Goal: Communication & Community: Answer question/provide support

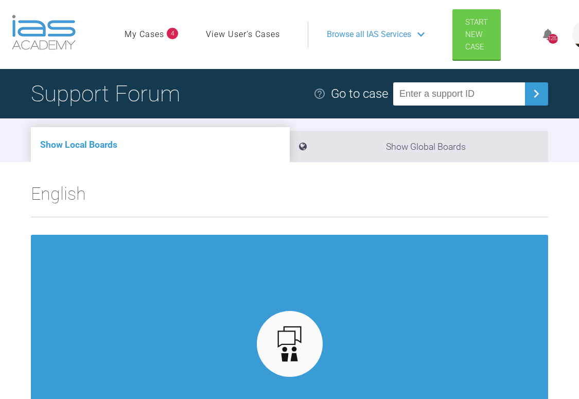
click at [153, 32] on link "My Cases" at bounding box center [145, 34] width 40 height 13
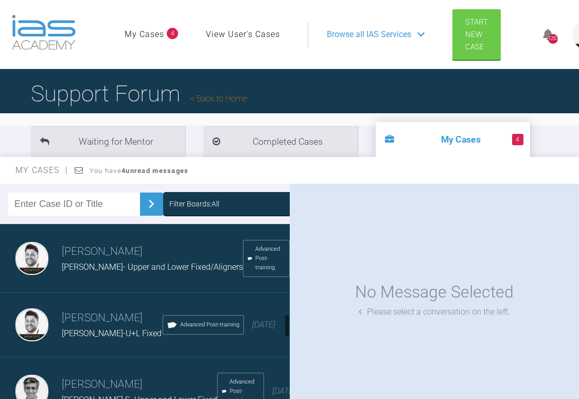
scroll to position [721, 0]
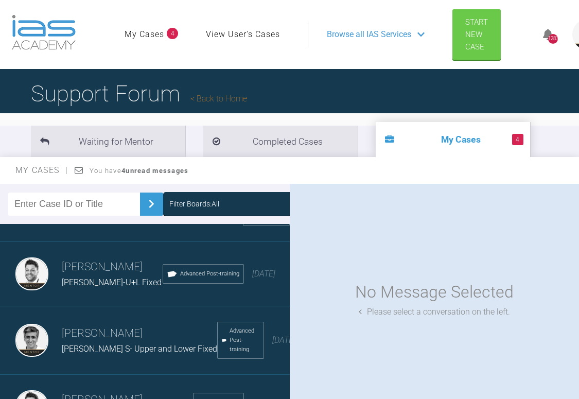
click at [93, 287] on span "[PERSON_NAME]-U+L Fixed" at bounding box center [112, 283] width 100 height 10
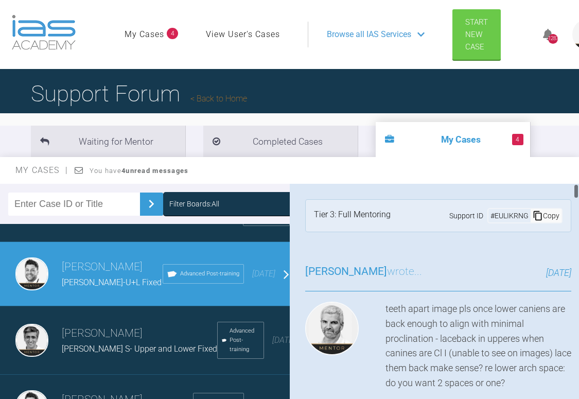
click at [504, 329] on div "teeth apart image pls once lower caniens are back enough to align with minimal …" at bounding box center [479, 346] width 186 height 89
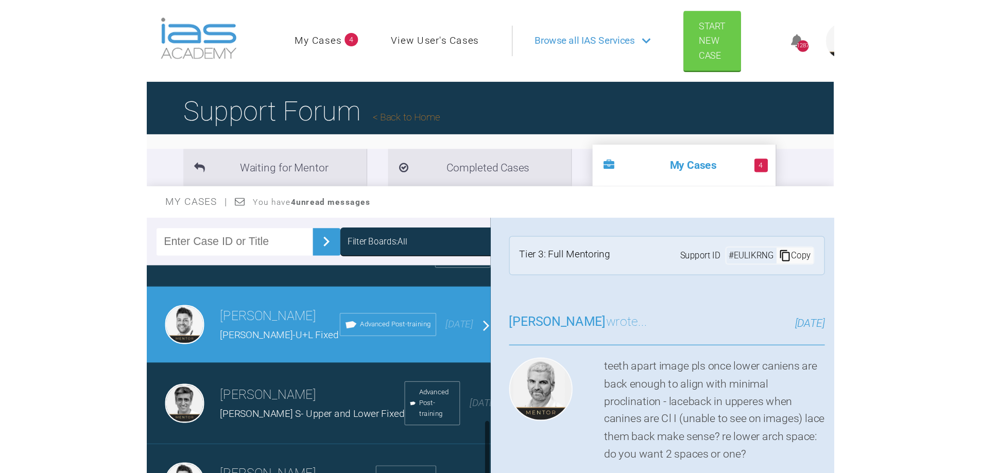
scroll to position [678, 0]
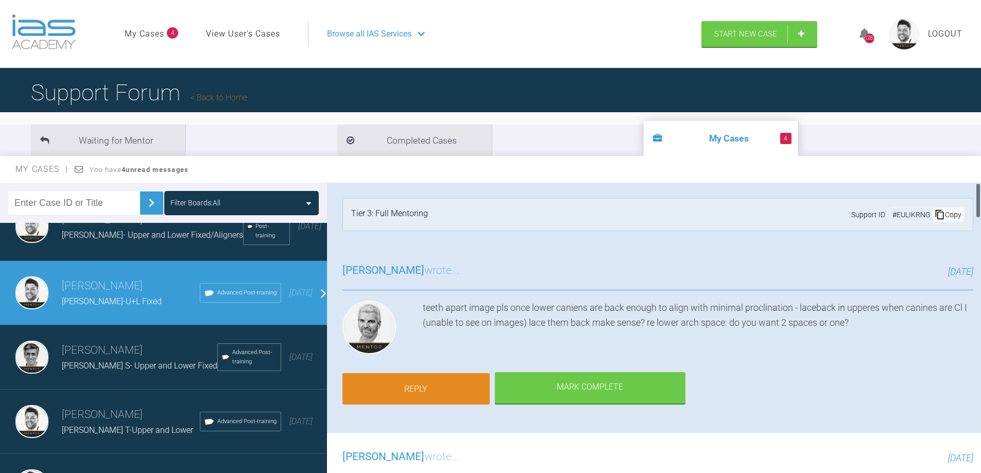
click at [448, 384] on link "Reply" at bounding box center [415, 389] width 147 height 32
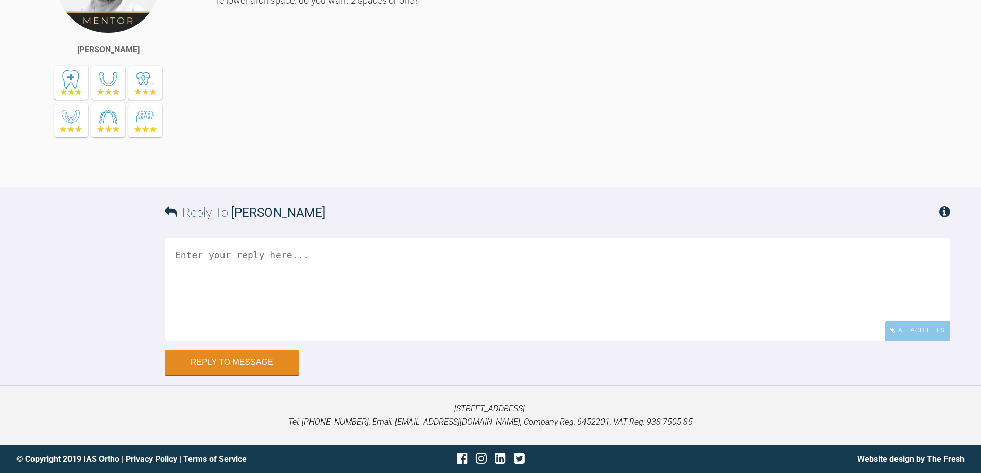
scroll to position [4400, 0]
click at [293, 268] on textarea at bounding box center [557, 289] width 785 height 103
click at [244, 309] on textarea "Hi [PERSON_NAME], Makes sense thank you. R canine is L Canine is" at bounding box center [557, 289] width 785 height 103
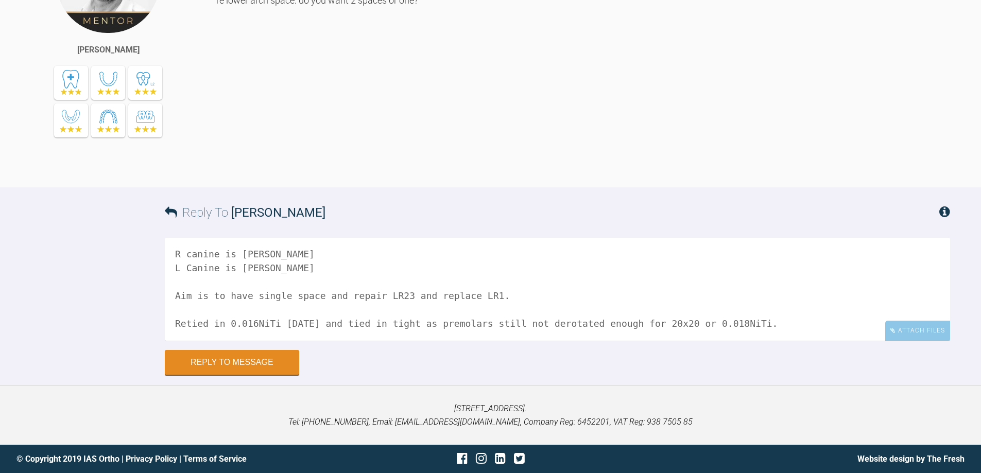
scroll to position [84, 0]
click at [579, 300] on textarea "Hi [PERSON_NAME], Makes sense thank you. R canine is [PERSON_NAME] L Canine is …" at bounding box center [557, 289] width 785 height 103
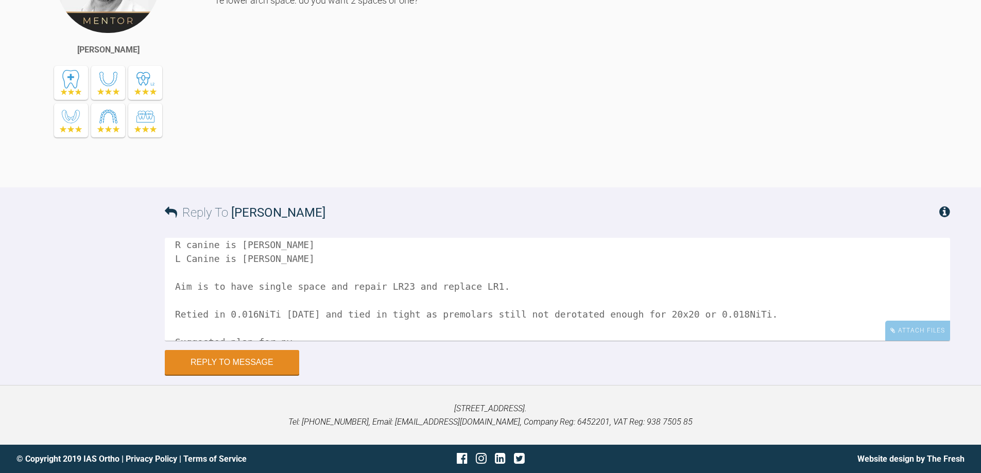
scroll to position [140, 0]
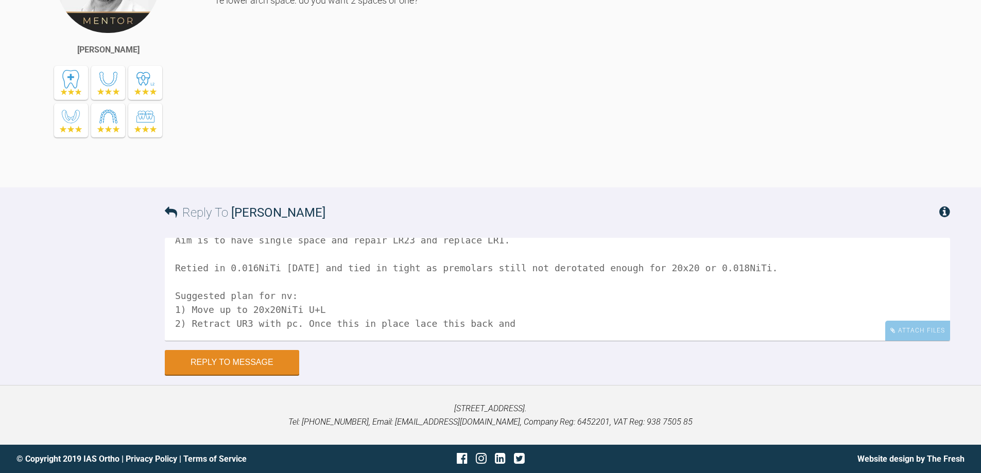
click at [298, 299] on textarea "Hi [PERSON_NAME], Makes sense thank you. R canine is [PERSON_NAME] L Canine is …" at bounding box center [557, 289] width 785 height 103
click at [240, 313] on textarea "Hi [PERSON_NAME], Makes sense thank you. R canine is [PERSON_NAME] L Canine is …" at bounding box center [557, 289] width 785 height 103
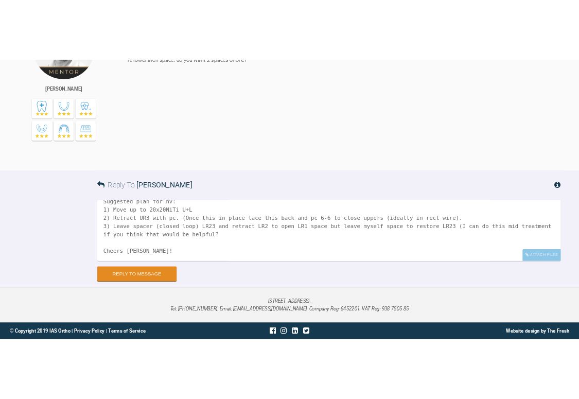
scroll to position [184, 0]
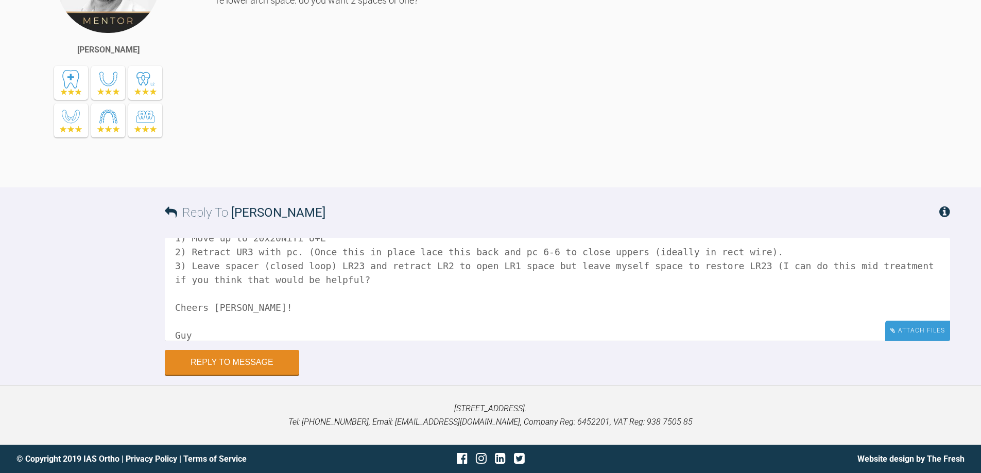
click at [579, 339] on div "Attach Files" at bounding box center [917, 331] width 65 height 20
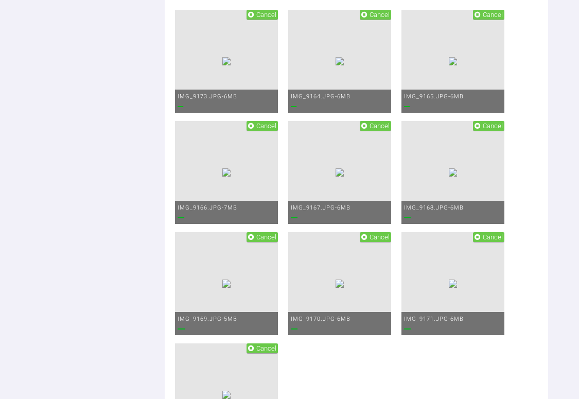
scroll to position [4894, 0]
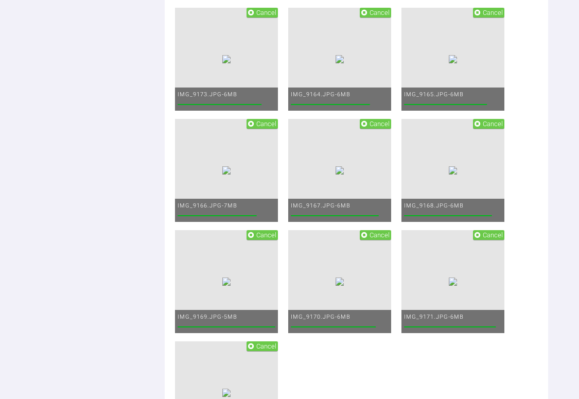
scroll to position [162, 0]
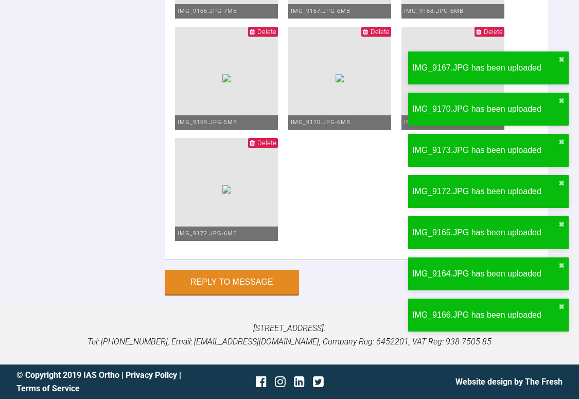
scroll to position [5618, 0]
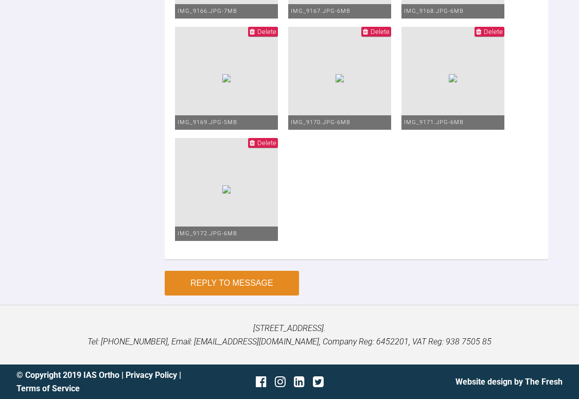
type textarea "Hi [PERSON_NAME], Makes sense thank you. R canine is [PERSON_NAME] L Canine is …"
click at [256, 282] on button "Reply to Message" at bounding box center [232, 283] width 134 height 25
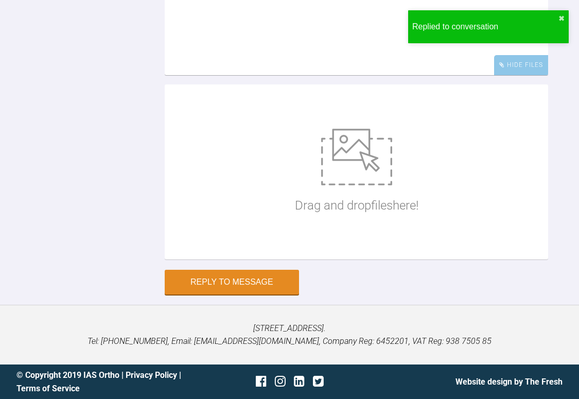
scroll to position [5284, 0]
